Goal: Book appointment/travel/reservation

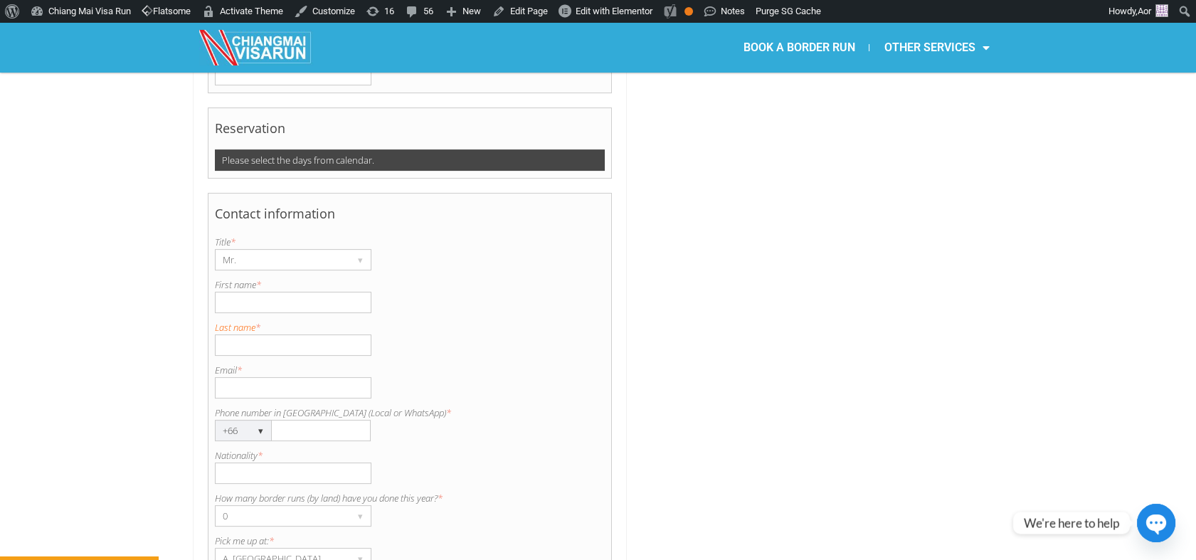
scroll to position [951, 0]
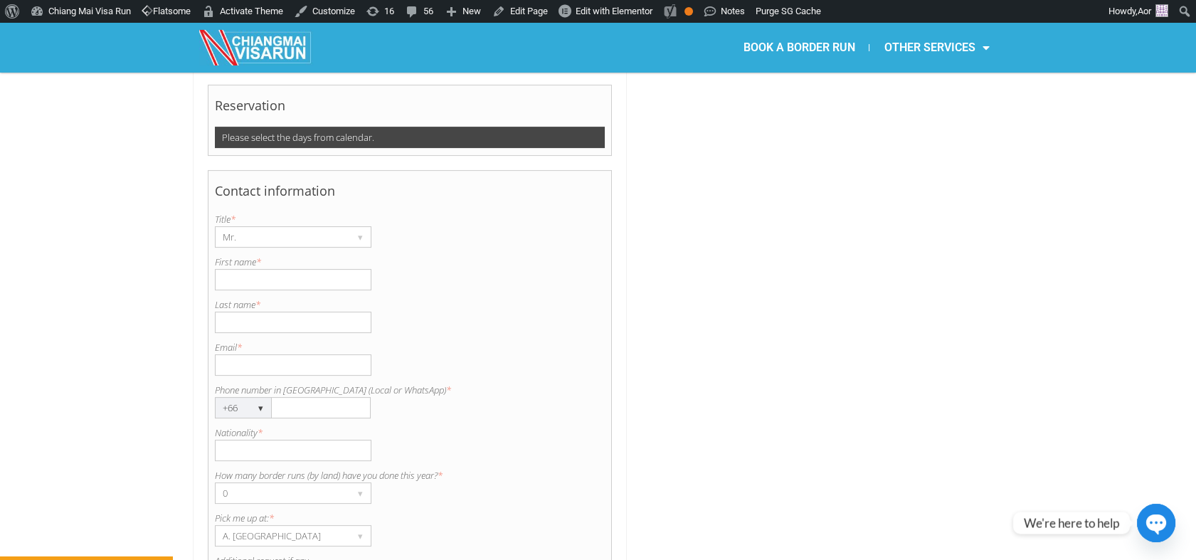
copy label "Email *"
drag, startPoint x: 250, startPoint y: 307, endPoint x: 213, endPoint y: 302, distance: 38.0
click at [213, 302] on div "Contact information Title is required. Title * Mr. ▾ Mr. Mrs. Ms. First name is…" at bounding box center [410, 418] width 405 height 497
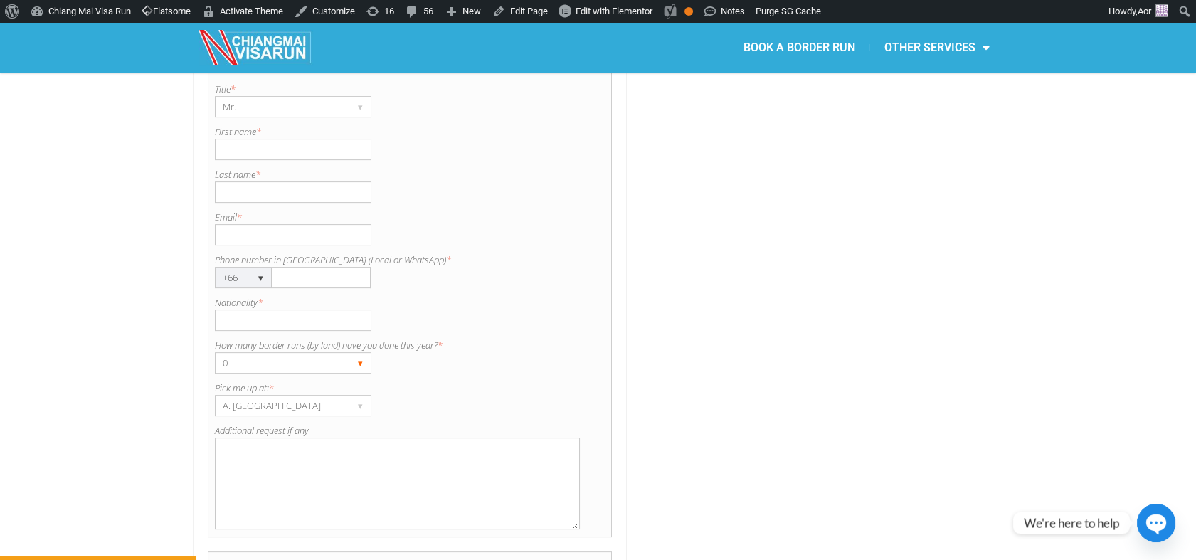
scroll to position [1108, 0]
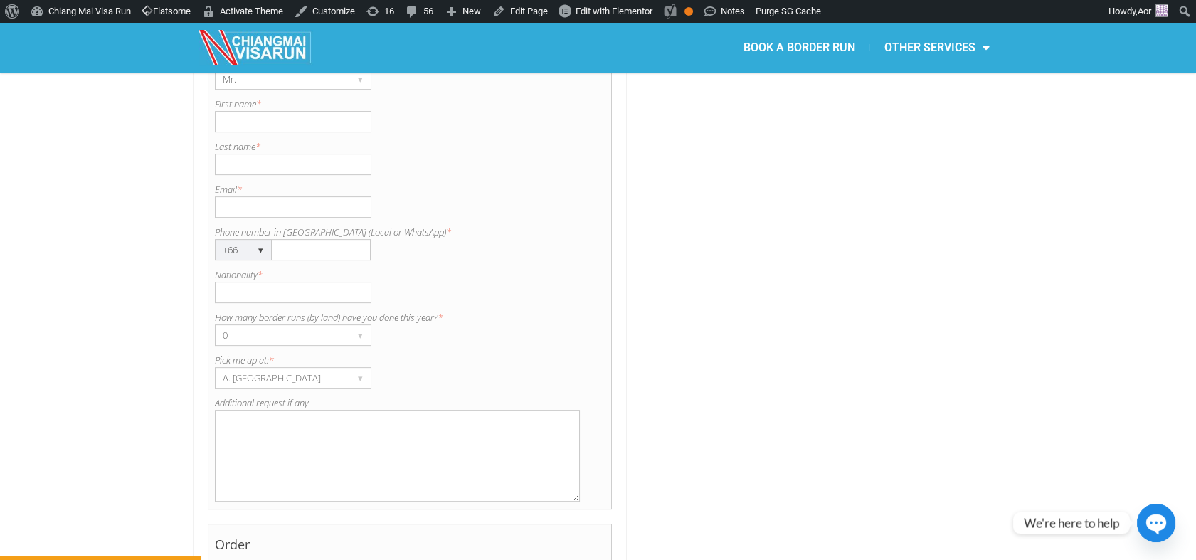
drag, startPoint x: 402, startPoint y: 196, endPoint x: 208, endPoint y: 196, distance: 194.2
click at [208, 196] on div "Contact information Title is required. Title * Mr. ▾ Mr. Mrs. Ms. First name is…" at bounding box center [410, 260] width 405 height 497
copy label "Phone number in [GEOGRAPHIC_DATA] (Local or WhatsApp)"
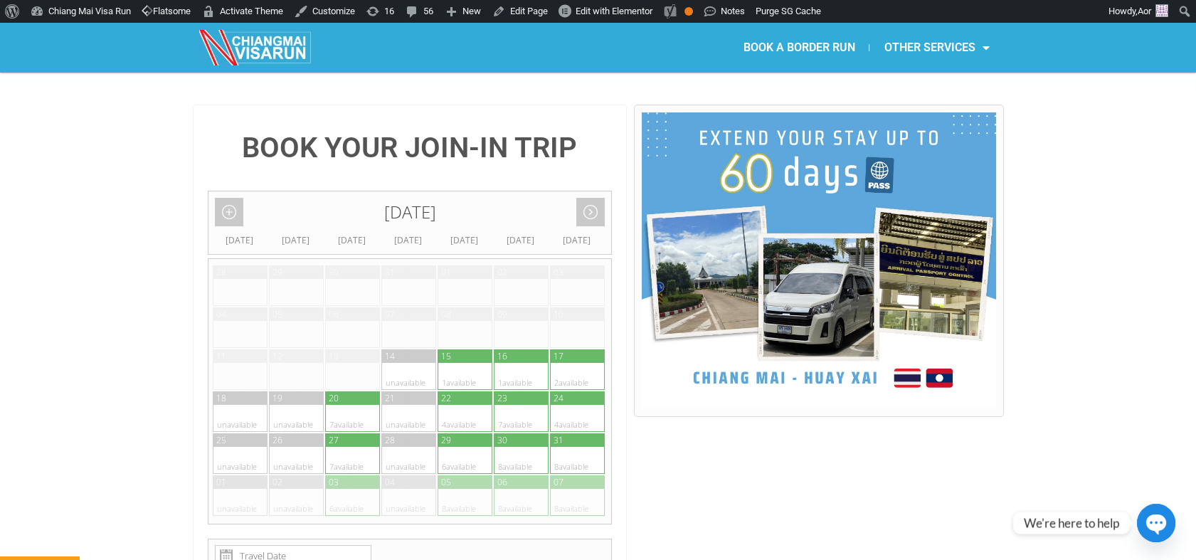
scroll to position [239, 0]
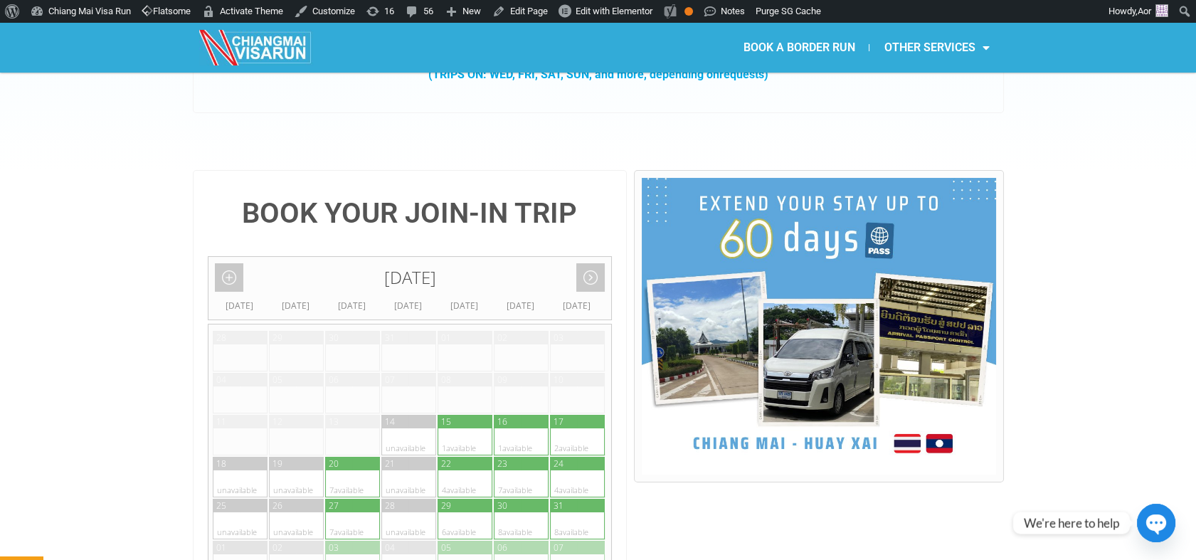
click at [567, 470] on div at bounding box center [564, 483] width 28 height 27
type input "24 August 2025"
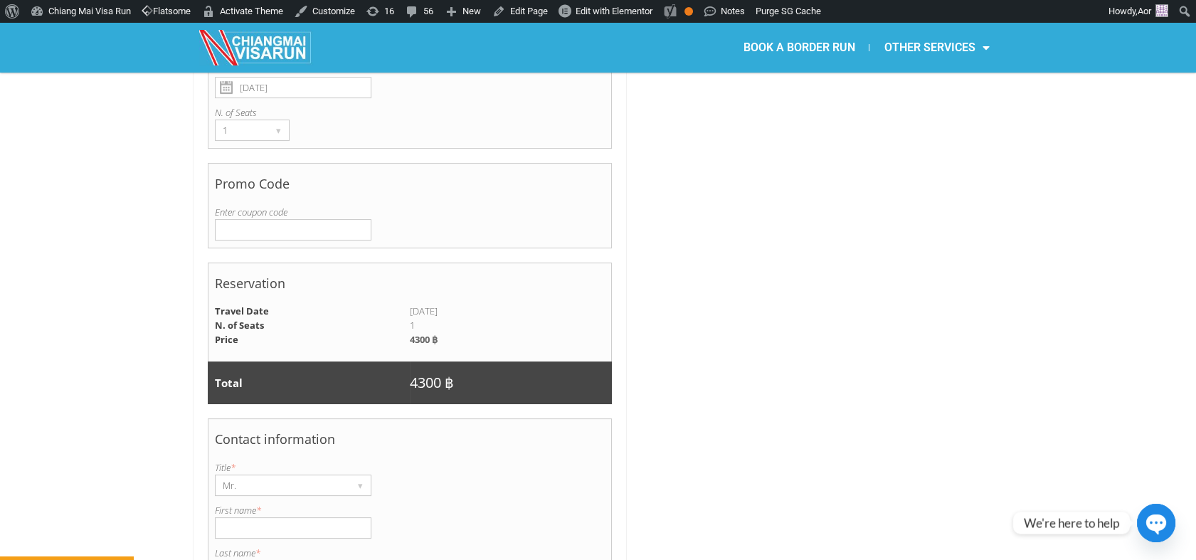
scroll to position [688, 0]
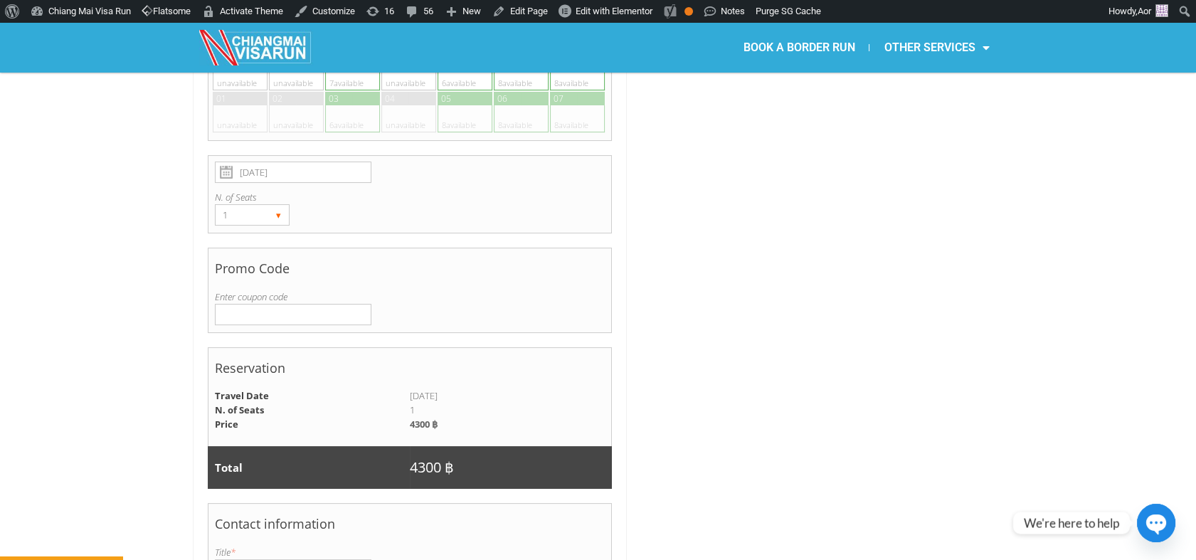
click at [277, 205] on div "▾" at bounding box center [279, 215] width 20 height 20
click at [241, 255] on li "2" at bounding box center [250, 265] width 68 height 21
radio input "true"
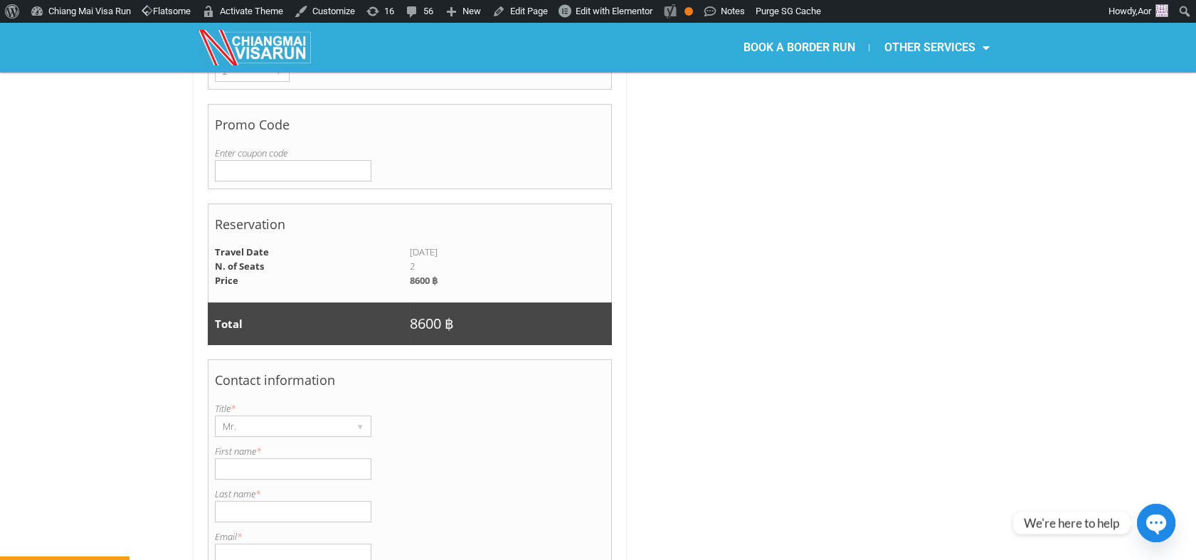
scroll to position [925, 0]
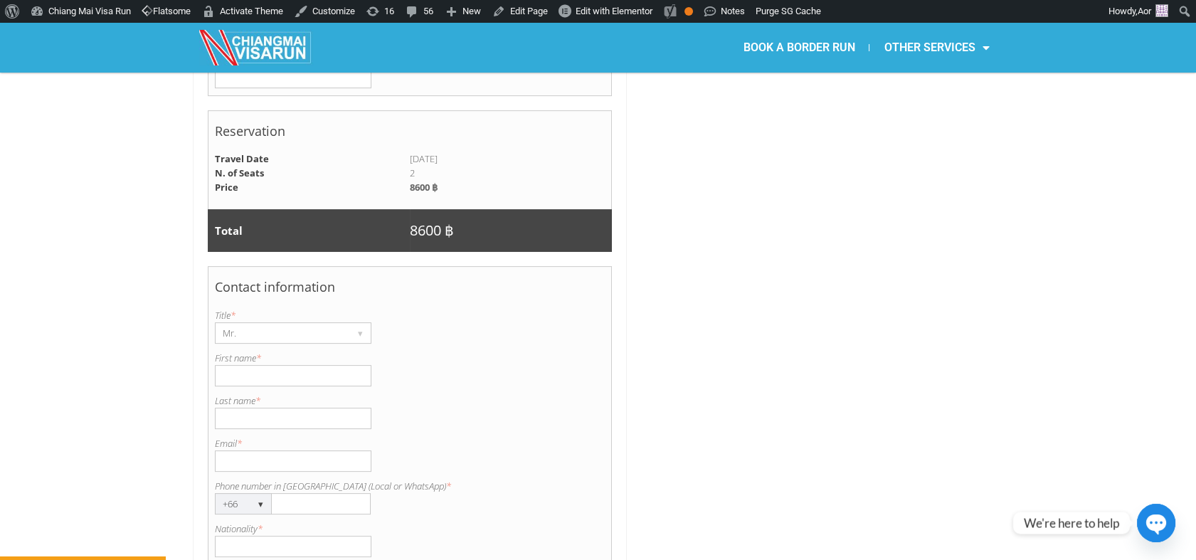
click at [263, 365] on input "First name *" at bounding box center [293, 375] width 157 height 21
type input "Lance"
click at [244, 393] on div "Contact information Title is required. Title * Mr. ▾ Mr. Mrs. Ms. First name is…" at bounding box center [410, 514] width 405 height 497
drag, startPoint x: 247, startPoint y: 383, endPoint x: 233, endPoint y: 198, distance: 185.5
click at [247, 408] on input "Last name *" at bounding box center [293, 418] width 157 height 21
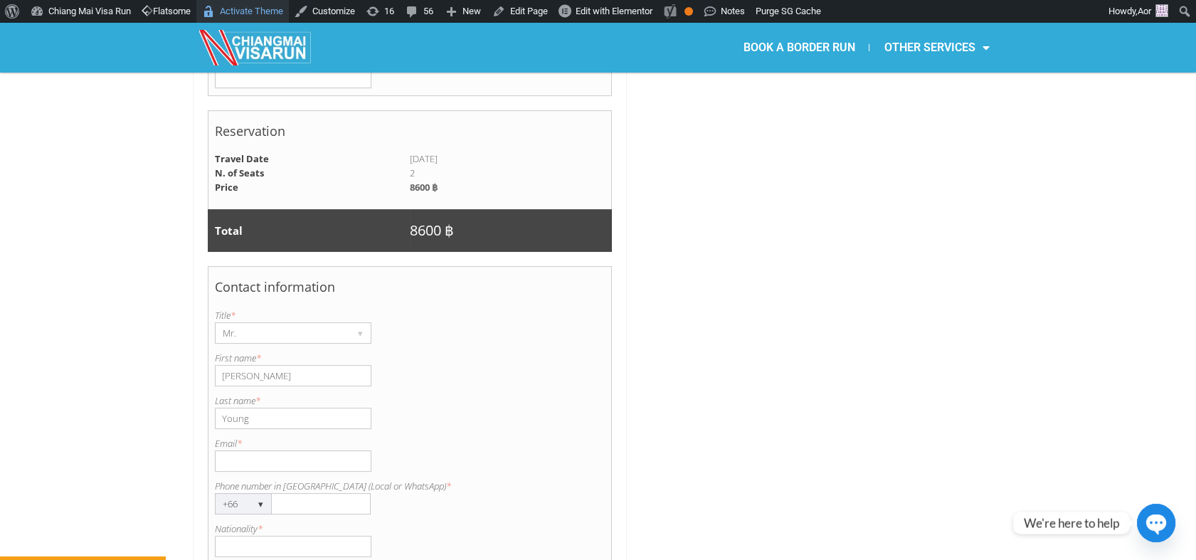
type input "Young"
click at [243, 450] on input "Email *" at bounding box center [293, 460] width 157 height 21
paste input "lancefyoung1988@gmmail.com"
click at [223, 450] on input "lancefyoung1988@gmmail.com" at bounding box center [293, 460] width 157 height 21
type input "lancefyoung1988@gmmail.com"
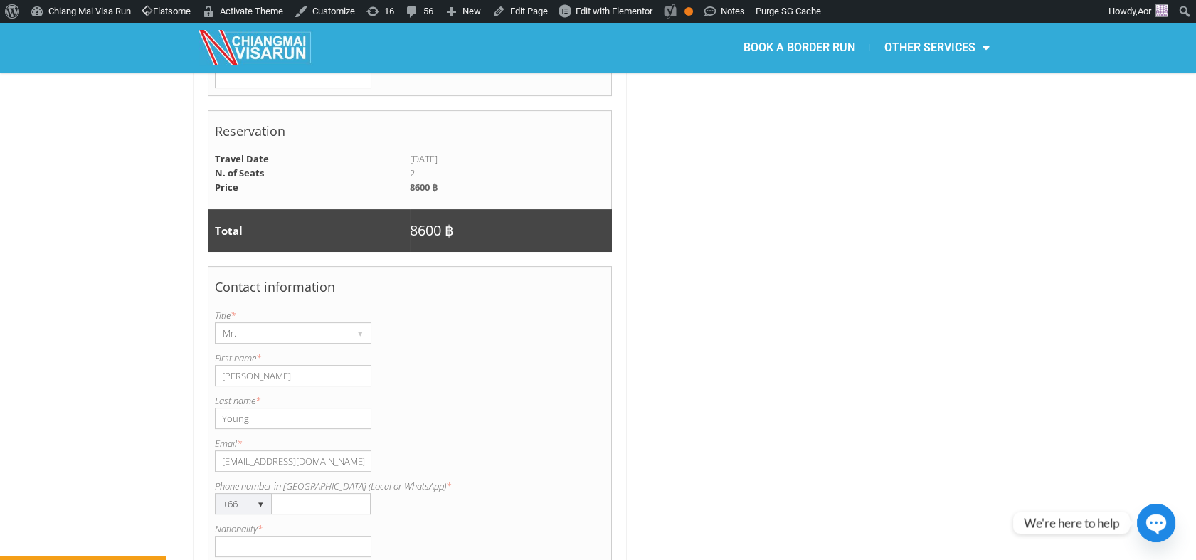
click at [292, 493] on input "Phone number in Thailand (Local or WhatsApp) *" at bounding box center [321, 503] width 99 height 21
paste input "0949596208"
type input "0949596208"
click at [270, 536] on input "Nationality *" at bounding box center [293, 546] width 157 height 21
type input "South African"
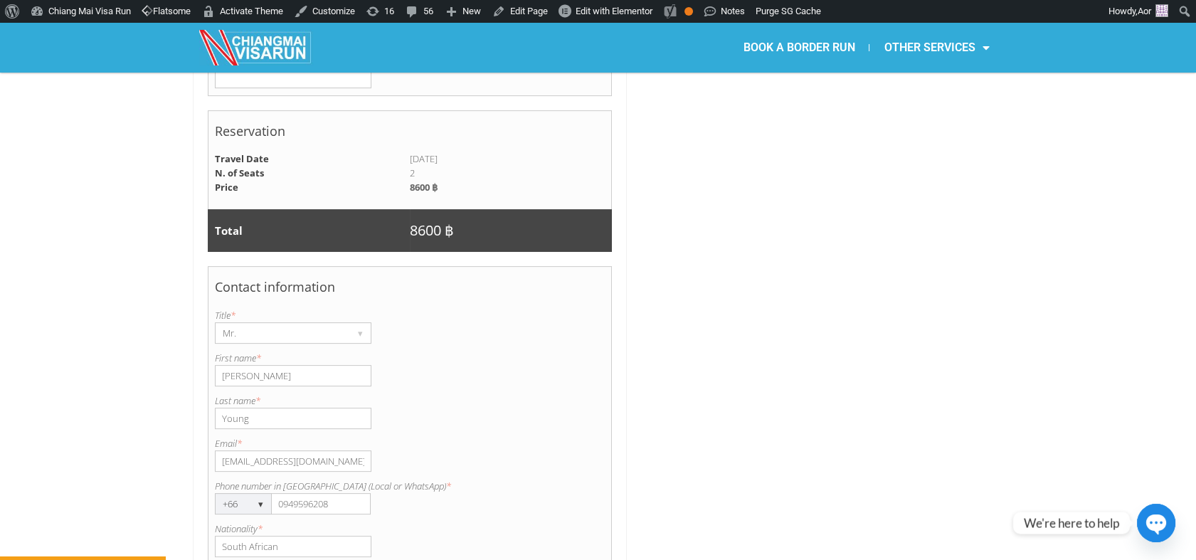
click at [642, 456] on div at bounding box center [818, 210] width 369 height 1453
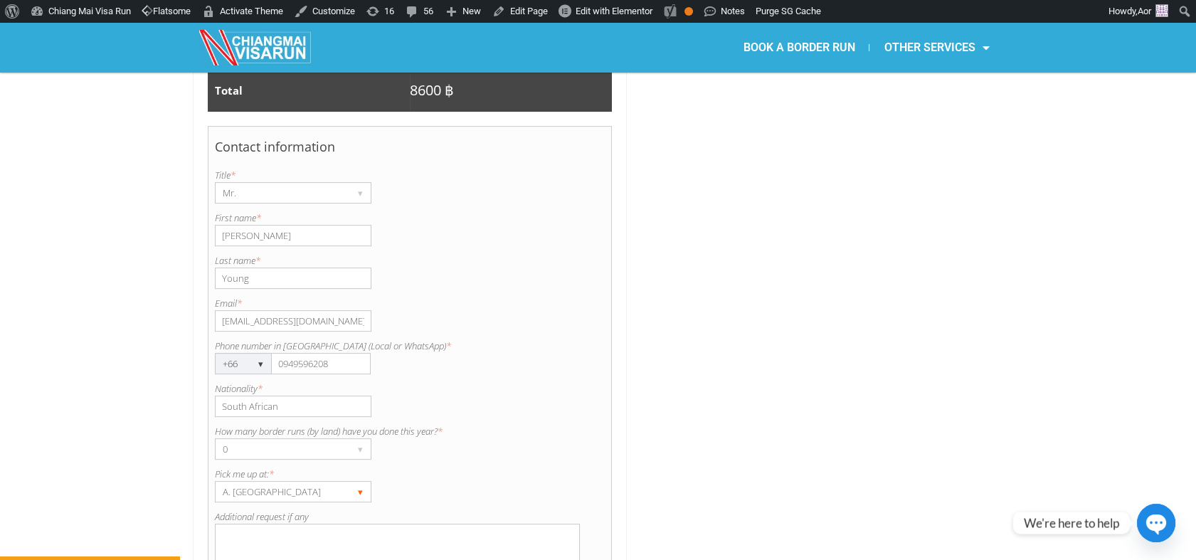
scroll to position [1162, 0]
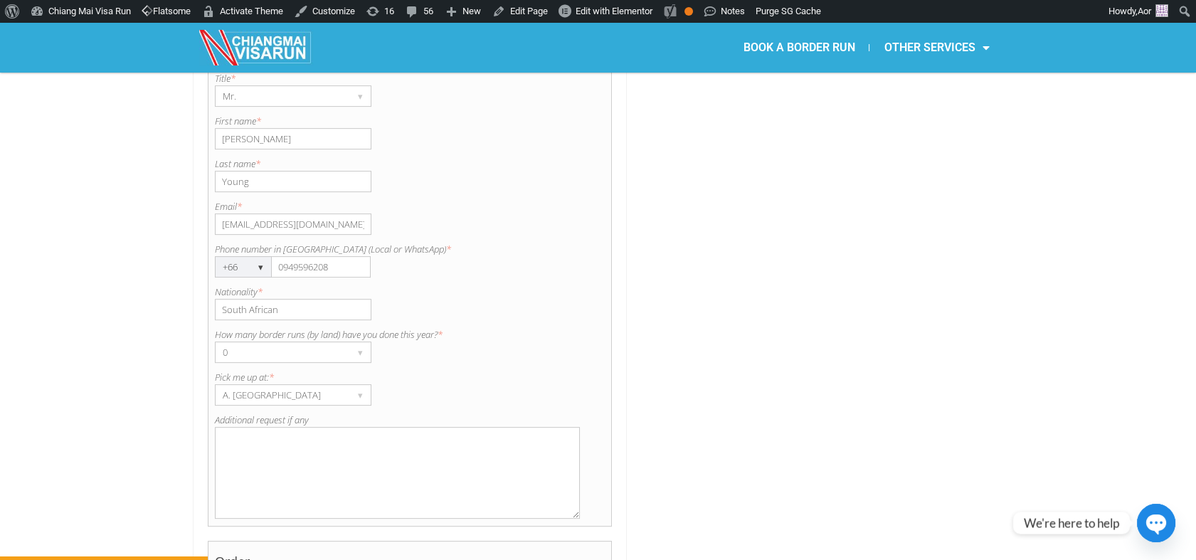
click at [324, 427] on textarea "Additional request if any" at bounding box center [398, 473] width 366 height 92
paste textarea "at PTT Station, Mae Kon Petroleum"
click at [223, 427] on textarea "at PTT Station, Mae Kon Petroleum" at bounding box center [398, 473] width 366 height 92
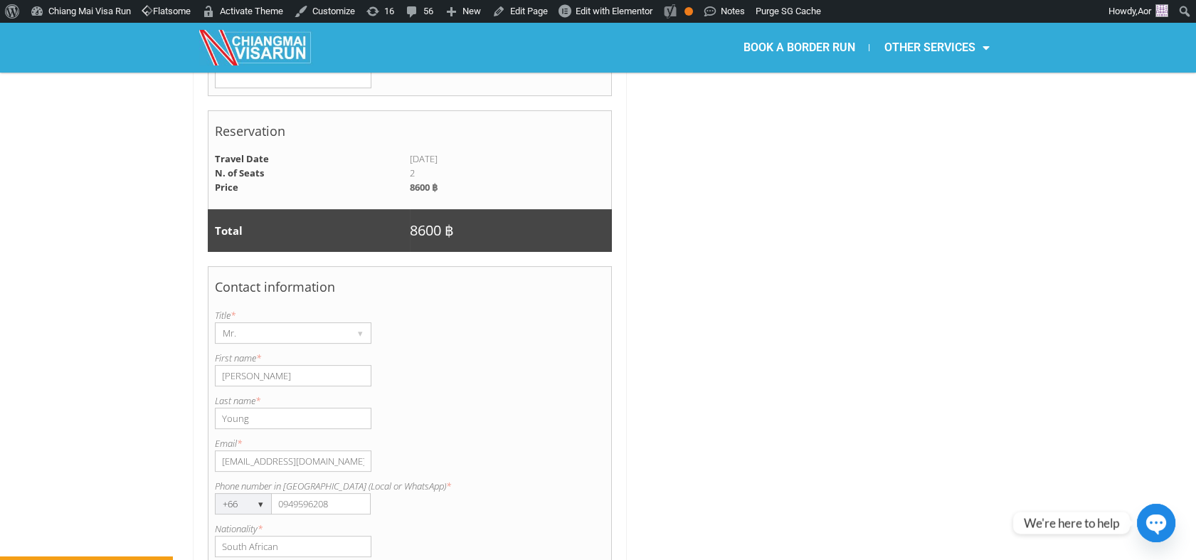
scroll to position [1004, 0]
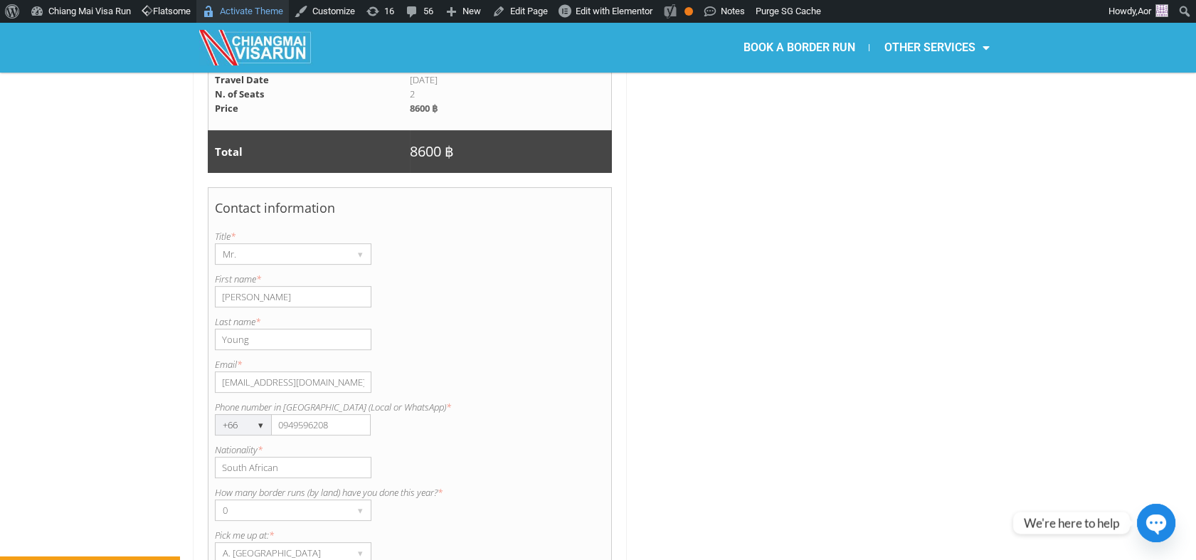
type textarea "Pick up at PTT Station, Mae Kon Petroleum"
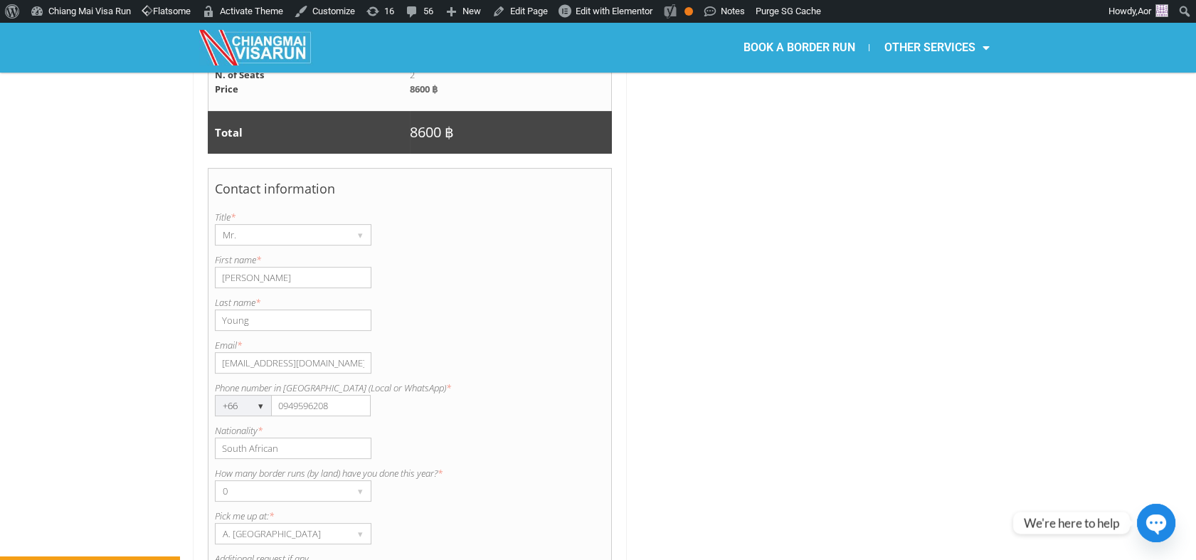
scroll to position [1083, 0]
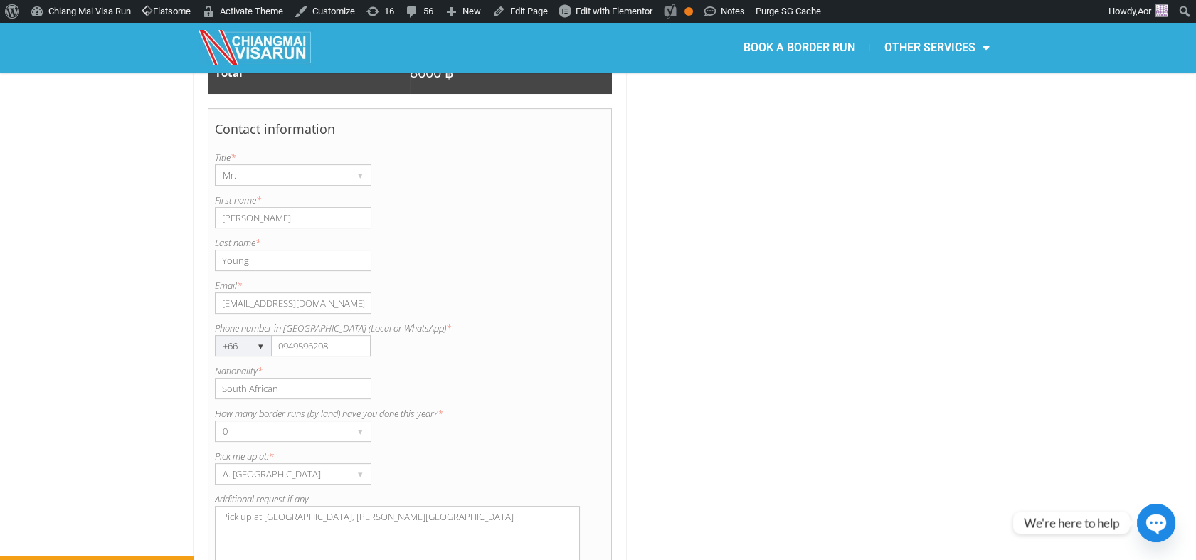
click at [314, 292] on input "lancefyoung1988@gmmail.com" at bounding box center [293, 302] width 157 height 21
type input "lancefyoung1988@gmail.com"
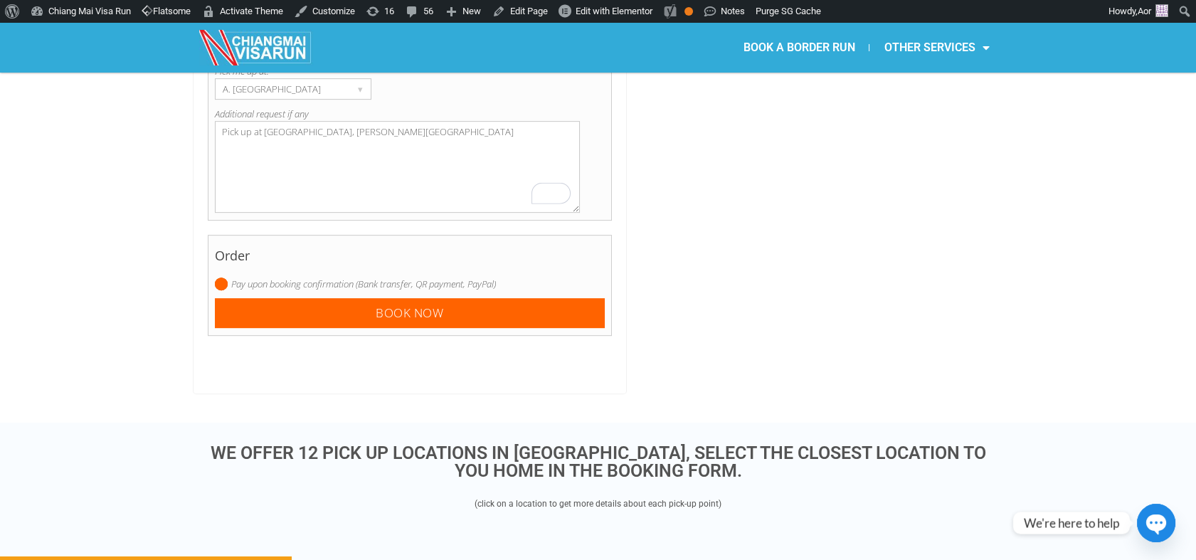
scroll to position [1636, 0]
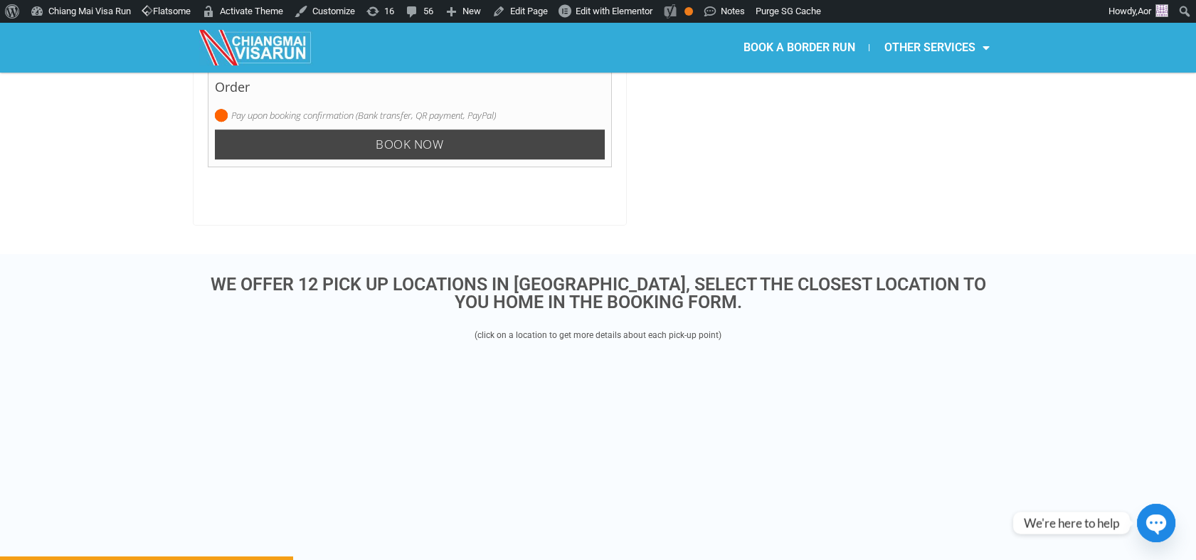
click at [455, 129] on input "Book now" at bounding box center [410, 144] width 391 height 31
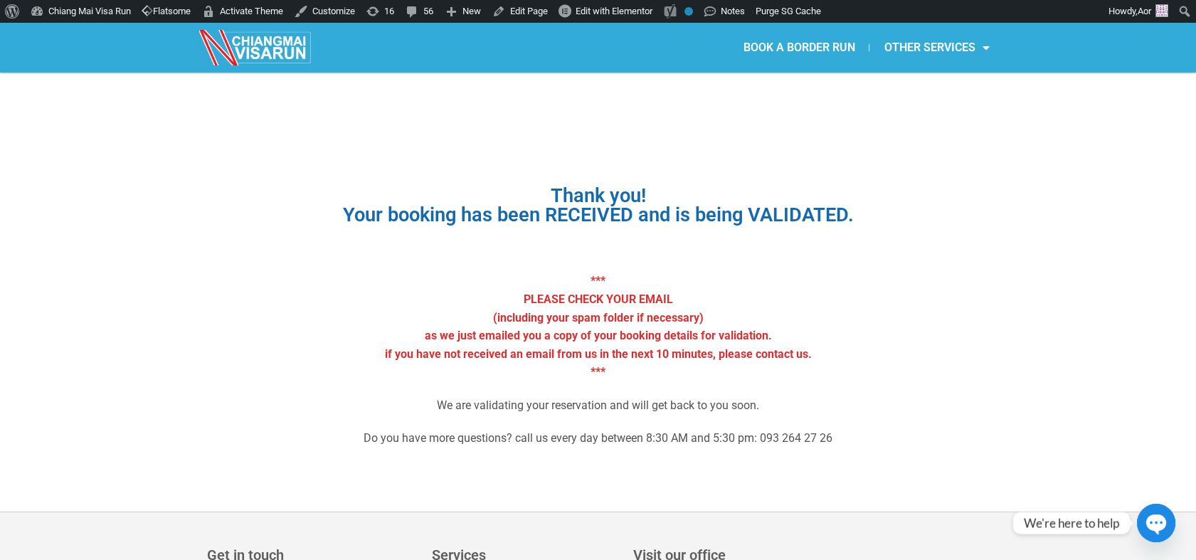
click at [808, 53] on link "BOOK A BORDER RUN" at bounding box center [799, 47] width 140 height 33
